Goal: Information Seeking & Learning: Understand process/instructions

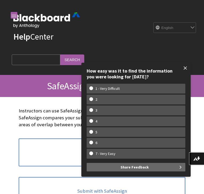
click at [183, 69] on span at bounding box center [184, 68] width 11 height 11
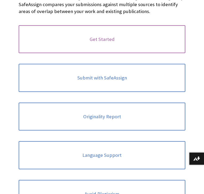
scroll to position [109, 0]
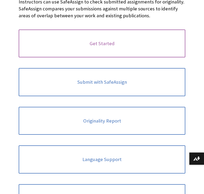
click at [120, 51] on link "Get Started" at bounding box center [102, 44] width 166 height 28
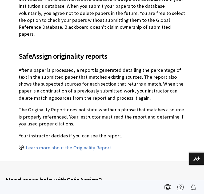
scroll to position [219, 0]
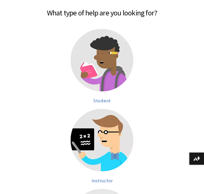
scroll to position [113, 0]
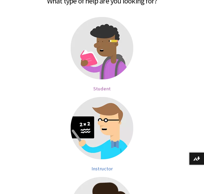
click at [105, 88] on span "Student" at bounding box center [101, 89] width 17 height 6
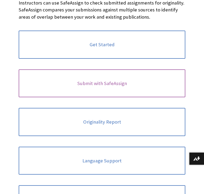
scroll to position [108, 0]
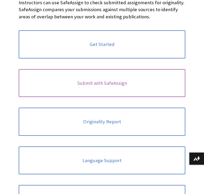
click at [115, 84] on link "Submit with SafeAssign" at bounding box center [102, 83] width 166 height 28
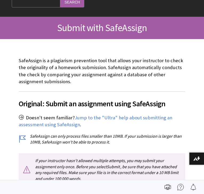
scroll to position [96, 0]
